Goal: Task Accomplishment & Management: Manage account settings

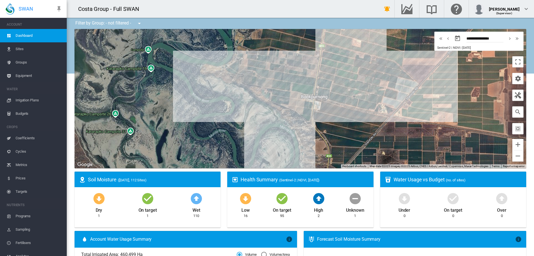
click at [23, 101] on span "Irrigation Plans" at bounding box center [39, 99] width 47 height 13
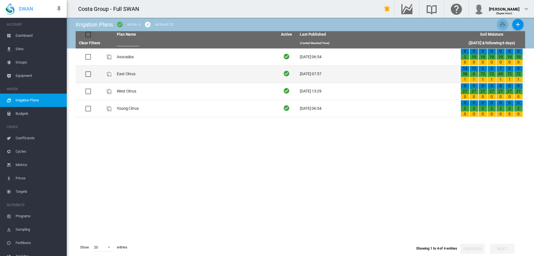
click at [130, 74] on td "East Citrus" at bounding box center [195, 74] width 161 height 17
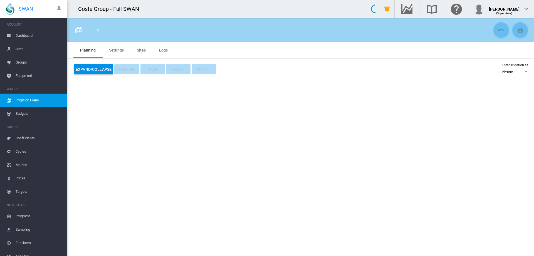
type input "**********"
type input "*"
type input "*****"
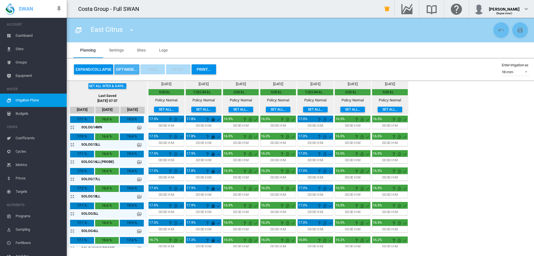
click at [127, 70] on button "OPTIMISE..." at bounding box center [126, 69] width 25 height 10
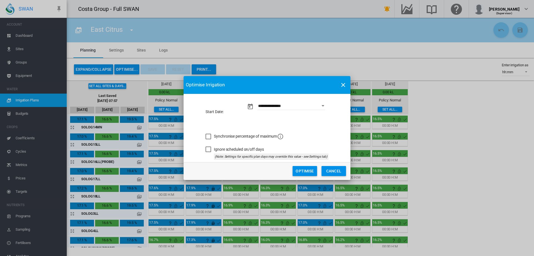
click at [211, 136] on div "Synchronise percentage of maximum" at bounding box center [209, 137] width 6 height 6
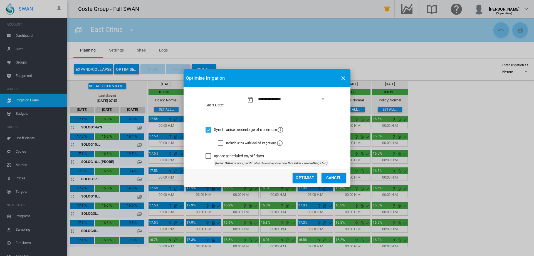
click at [312, 176] on button "Optimise" at bounding box center [305, 177] width 24 height 10
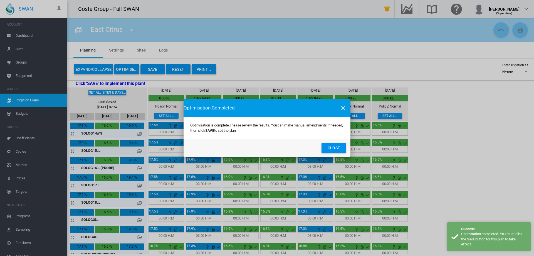
click at [331, 148] on button "Close" at bounding box center [334, 148] width 24 height 10
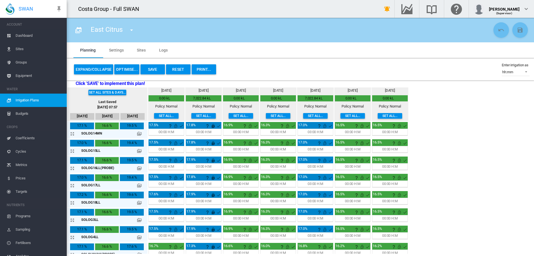
click at [152, 67] on button "Save" at bounding box center [152, 69] width 24 height 10
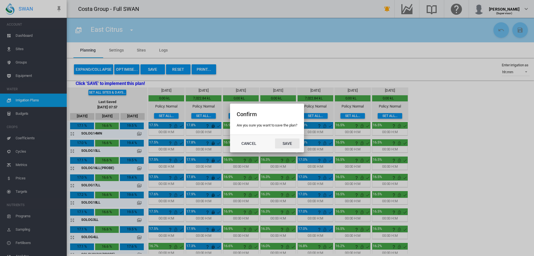
click at [290, 145] on button "Save" at bounding box center [287, 143] width 24 height 10
